Goal: Task Accomplishment & Management: Use online tool/utility

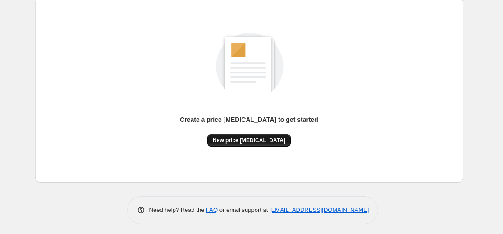
scroll to position [103, 0]
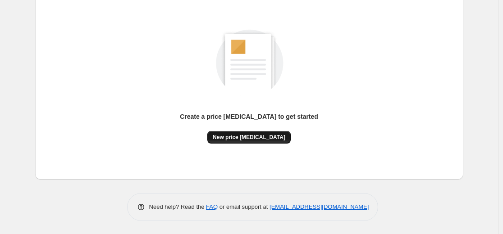
click at [256, 135] on span "New price change job" at bounding box center [249, 137] width 73 height 7
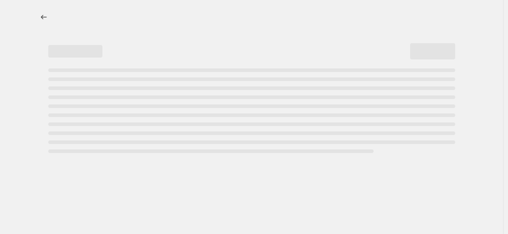
select select "percentage"
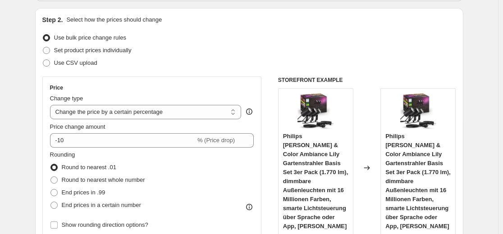
scroll to position [90, 0]
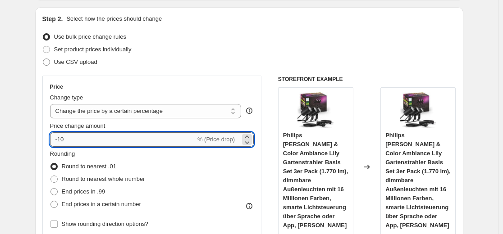
click at [147, 145] on input "-10" at bounding box center [123, 140] width 146 height 14
type input "-1"
type input "-35"
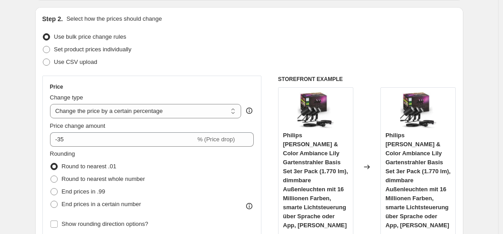
click at [194, 78] on div "Price Change type Change the price to a certain amount Change the price by a ce…" at bounding box center [152, 157] width 220 height 163
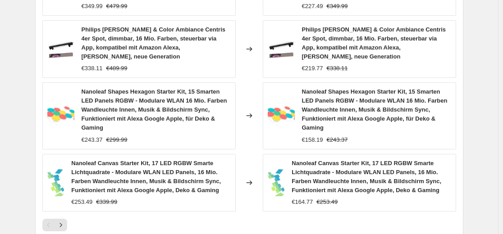
scroll to position [676, 0]
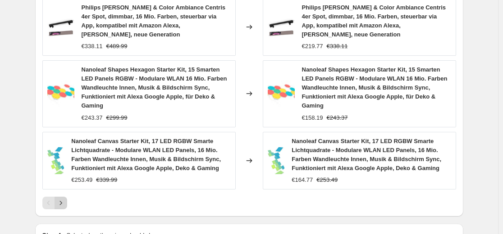
click at [65, 199] on icon "Next" at bounding box center [60, 203] width 9 height 9
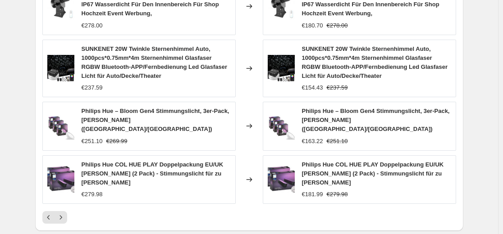
scroll to position [631, 0]
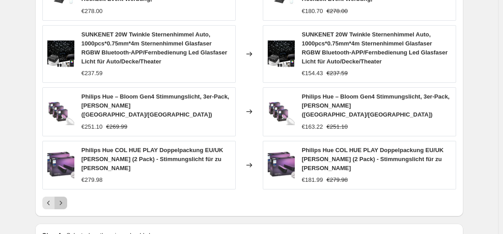
drag, startPoint x: 63, startPoint y: 187, endPoint x: 60, endPoint y: 183, distance: 4.8
click at [63, 199] on icon "Next" at bounding box center [60, 203] width 9 height 9
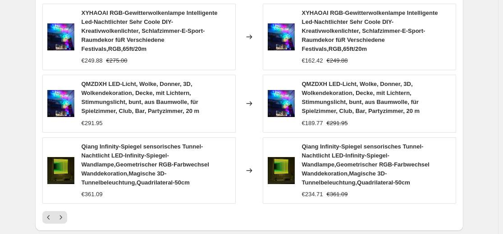
scroll to position [676, 0]
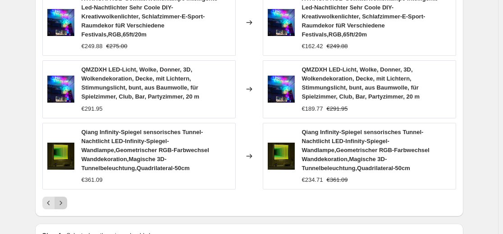
click at [63, 199] on icon "Next" at bounding box center [60, 203] width 9 height 9
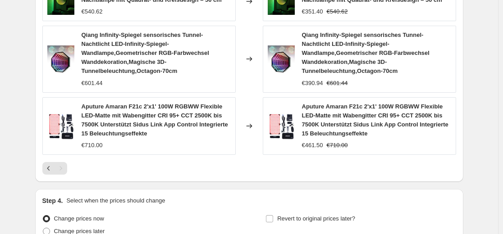
scroll to position [712, 0]
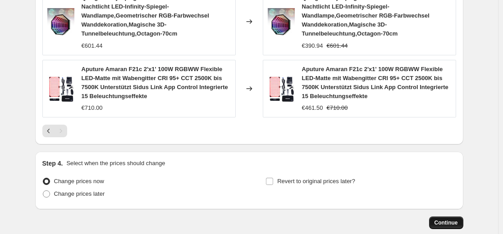
click at [446, 220] on span "Continue" at bounding box center [446, 223] width 23 height 7
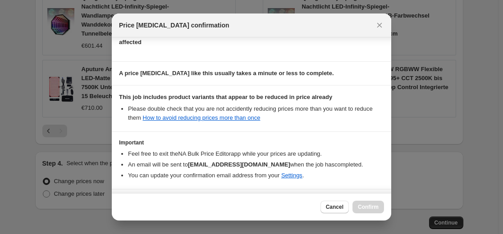
scroll to position [145, 0]
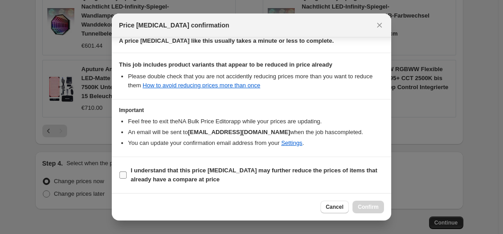
click at [241, 171] on b "I understand that this price change job may further reduce the prices of items …" at bounding box center [254, 175] width 247 height 16
click at [127, 172] on input "I understand that this price change job may further reduce the prices of items …" at bounding box center [122, 175] width 7 height 7
checkbox input "true"
click at [377, 212] on button "Confirm" at bounding box center [369, 207] width 32 height 13
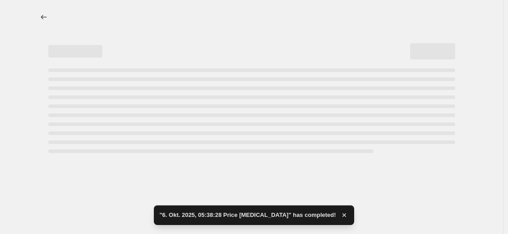
select select "percentage"
